Goal: Information Seeking & Learning: Understand process/instructions

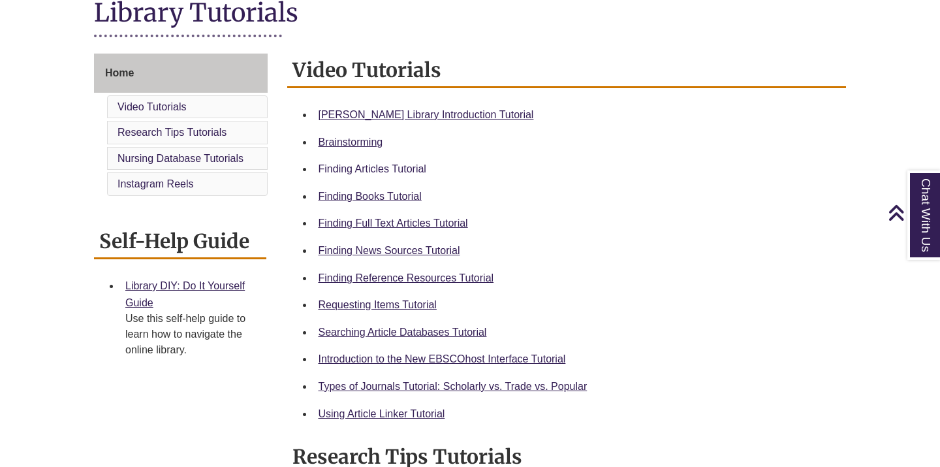
scroll to position [336, 0]
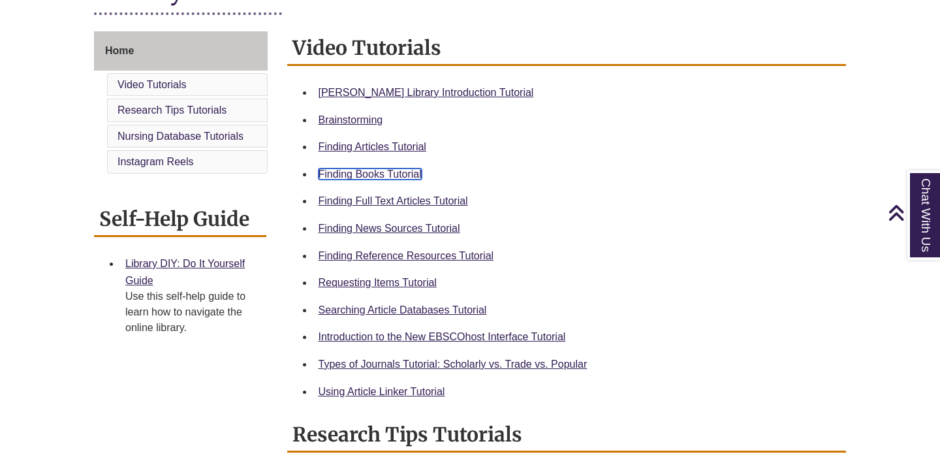
click at [386, 179] on link "Finding Books Tutorial" at bounding box center [370, 173] width 103 height 11
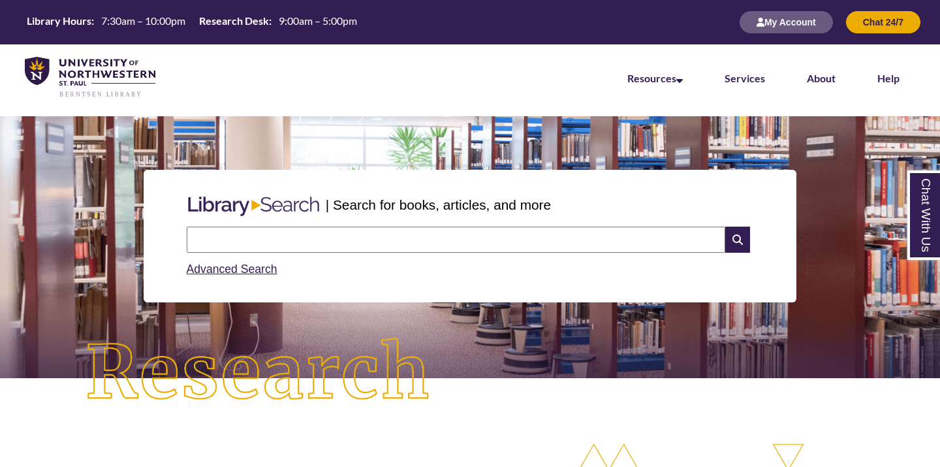
click at [302, 239] on input "text" at bounding box center [456, 240] width 539 height 26
type input "**********"
click at [747, 238] on icon at bounding box center [737, 240] width 25 height 26
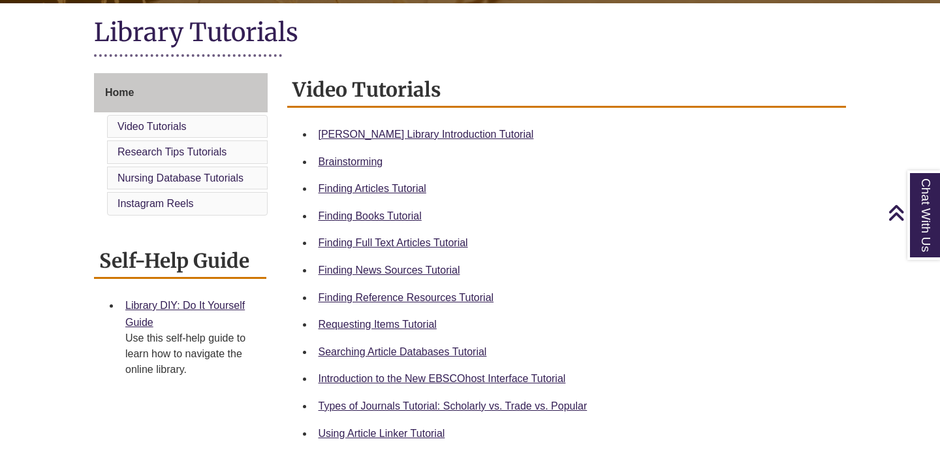
scroll to position [294, 0]
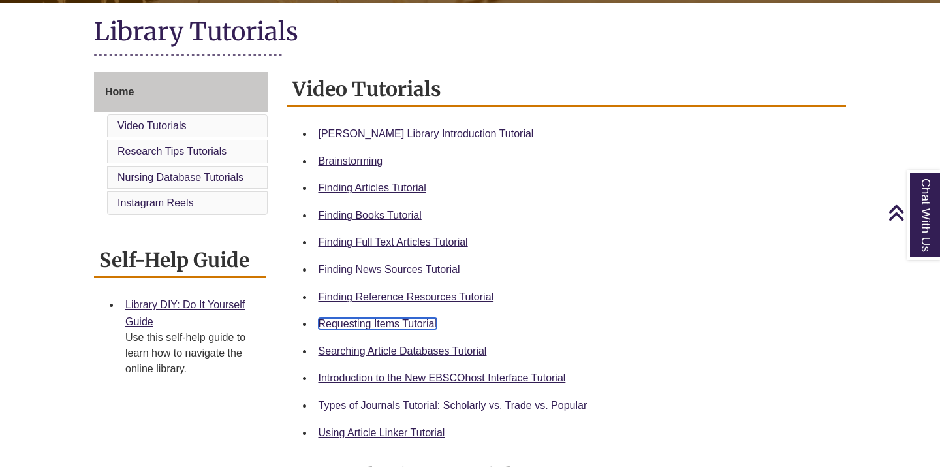
click at [414, 320] on link "Requesting Items Tutorial" at bounding box center [378, 323] width 118 height 11
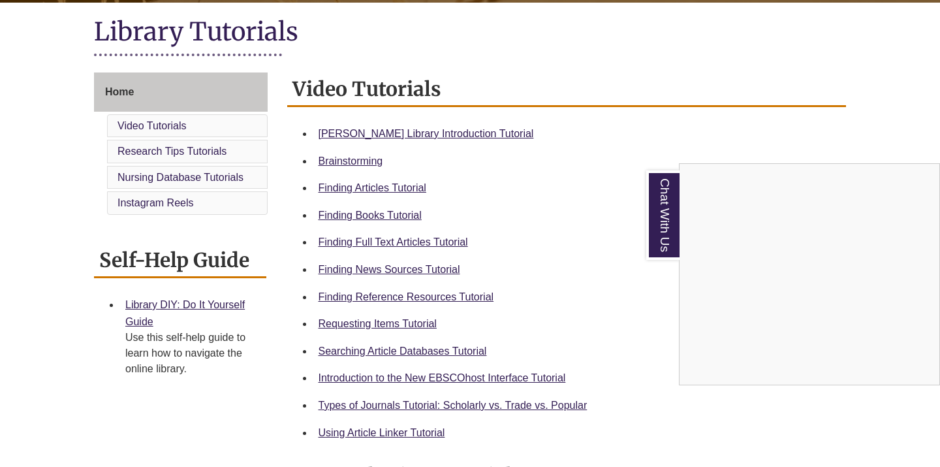
click at [407, 329] on div "Chat With Us" at bounding box center [470, 233] width 940 height 467
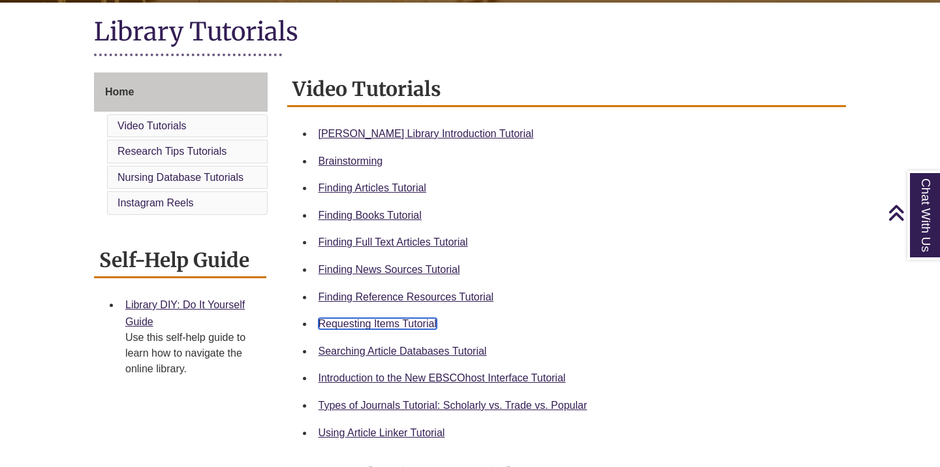
click at [371, 326] on link "Requesting Items Tutorial" at bounding box center [378, 323] width 118 height 11
